Goal: Transaction & Acquisition: Purchase product/service

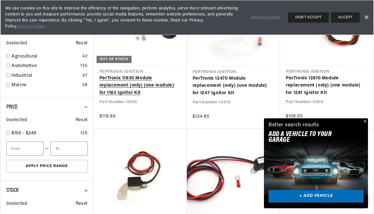
scroll to position [0, 644]
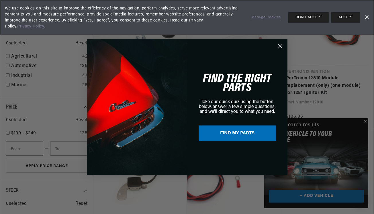
click at [366, 120] on div "Close dialog FIND THE RIGHT PARTS Take our quick quiz using the button below, a…" at bounding box center [187, 107] width 374 height 214
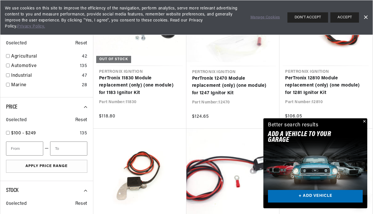
click at [365, 122] on button "Close" at bounding box center [364, 121] width 7 height 7
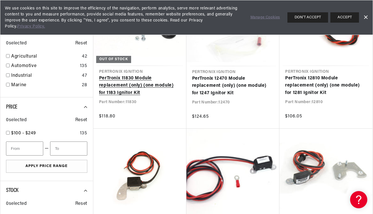
click at [126, 84] on link "PerTronix 11830 Module replacement (only) (one module) for 1183 Ignitor Kit" at bounding box center [140, 86] width 82 height 22
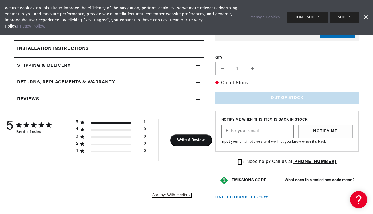
scroll to position [162, 0]
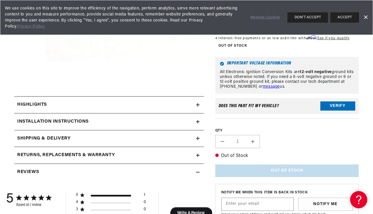
click at [339, 109] on div "Does This part fit My vehicle? Verify" at bounding box center [287, 106] width 144 height 16
click at [336, 105] on button "Verify" at bounding box center [338, 105] width 35 height 9
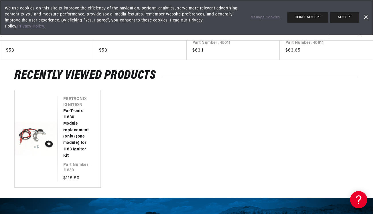
scroll to position [0, 322]
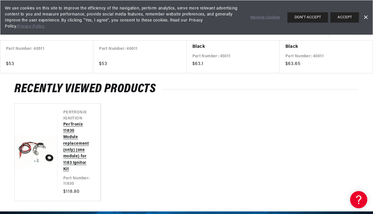
click at [76, 137] on link "PerTronix 11830 Module replacement (only) (one module) for 1183 Ignitor Kit" at bounding box center [76, 147] width 26 height 51
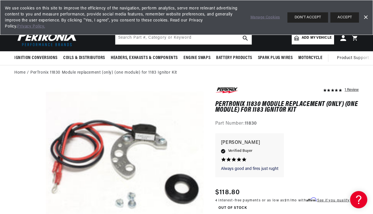
scroll to position [0, 644]
